Goal: Answer question/provide support: Share knowledge or assist other users

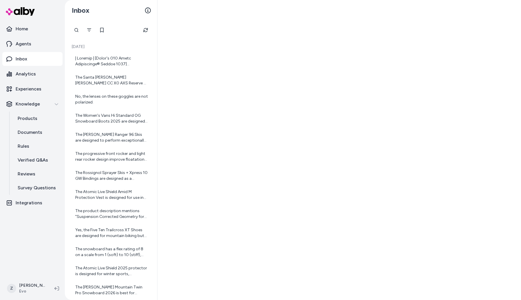
click at [188, 116] on div at bounding box center [339, 150] width 364 height 300
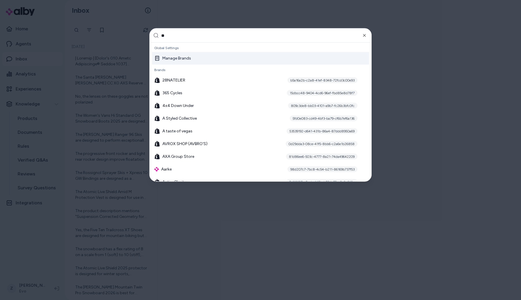
type input "***"
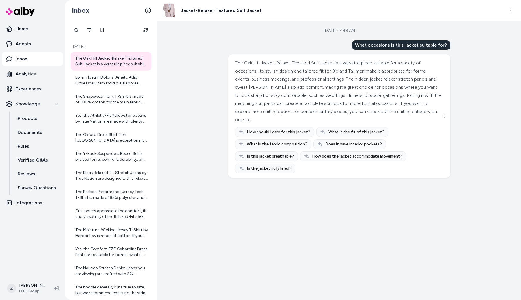
click at [186, 181] on div "[DATE] · 7:49 AM What occasions is this jacket suitable for? The Oak Hill Jacke…" at bounding box center [339, 161] width 364 height 280
click at [122, 87] on div at bounding box center [111, 80] width 81 height 19
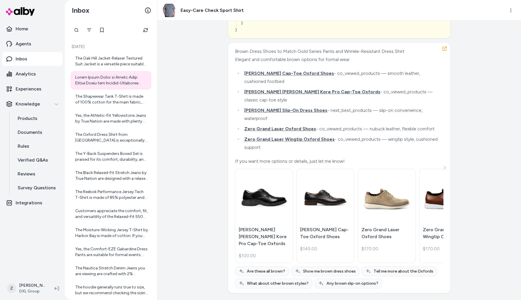
scroll to position [11912, 0]
drag, startPoint x: 346, startPoint y: 160, endPoint x: 257, endPoint y: 152, distance: 89.5
copy div "1617b757-b692-5c16-977c-ae93a0d54e77 1 : dc4596fb-7819-5fc7-aa73-427a48484301"
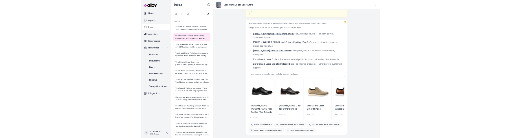
scroll to position [15363, 0]
